Goal: Task Accomplishment & Management: Use online tool/utility

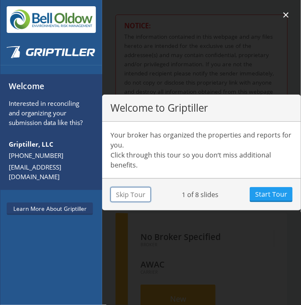
click at [124, 192] on button "Skip Tour" at bounding box center [130, 194] width 40 height 15
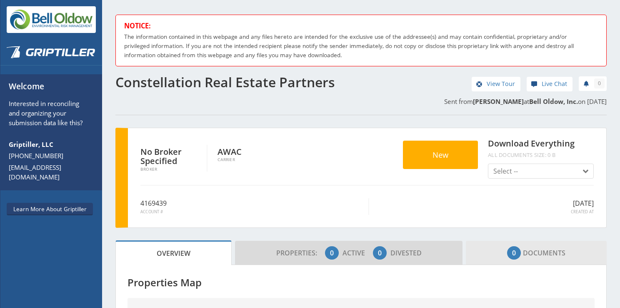
click at [301, 257] on span "0 Documents" at bounding box center [536, 252] width 58 height 17
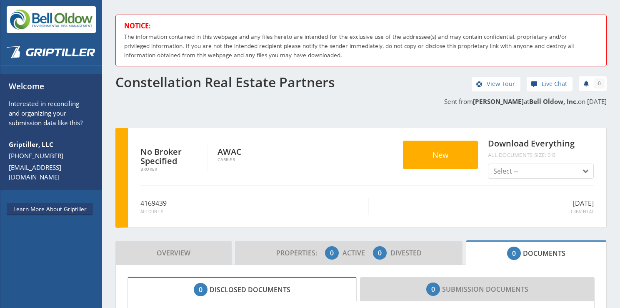
scroll to position [202, 0]
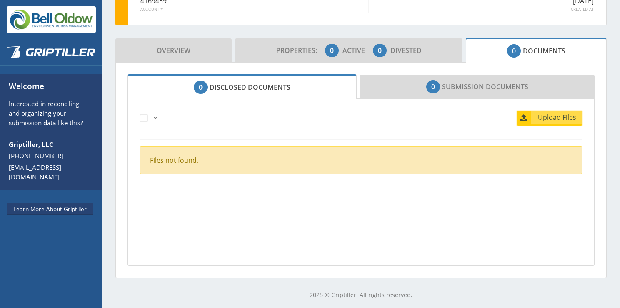
click at [301, 115] on span "Upload Files" at bounding box center [557, 117] width 50 height 10
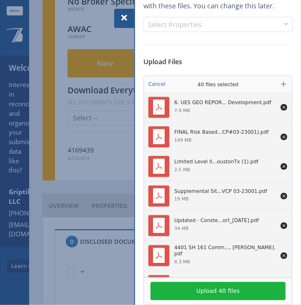
scroll to position [194, 0]
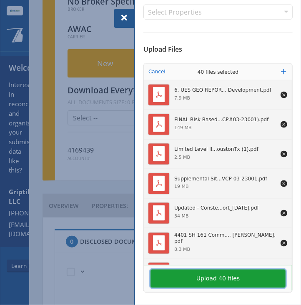
click at [212, 274] on button "Upload 40 files" at bounding box center [217, 279] width 135 height 18
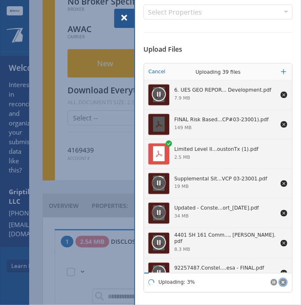
click at [280, 280] on circle "Cancel" at bounding box center [283, 282] width 7 height 7
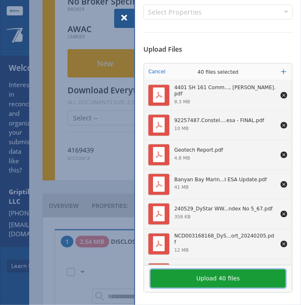
click at [210, 279] on button "Upload 40 files" at bounding box center [217, 279] width 135 height 18
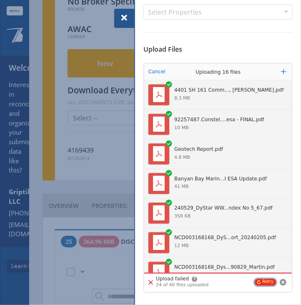
click at [262, 282] on button "Retry" at bounding box center [265, 282] width 21 height 7
click at [260, 281] on button "Retry" at bounding box center [265, 282] width 21 height 7
click at [259, 281] on button "Retry" at bounding box center [265, 282] width 21 height 7
